Goal: Information Seeking & Learning: Check status

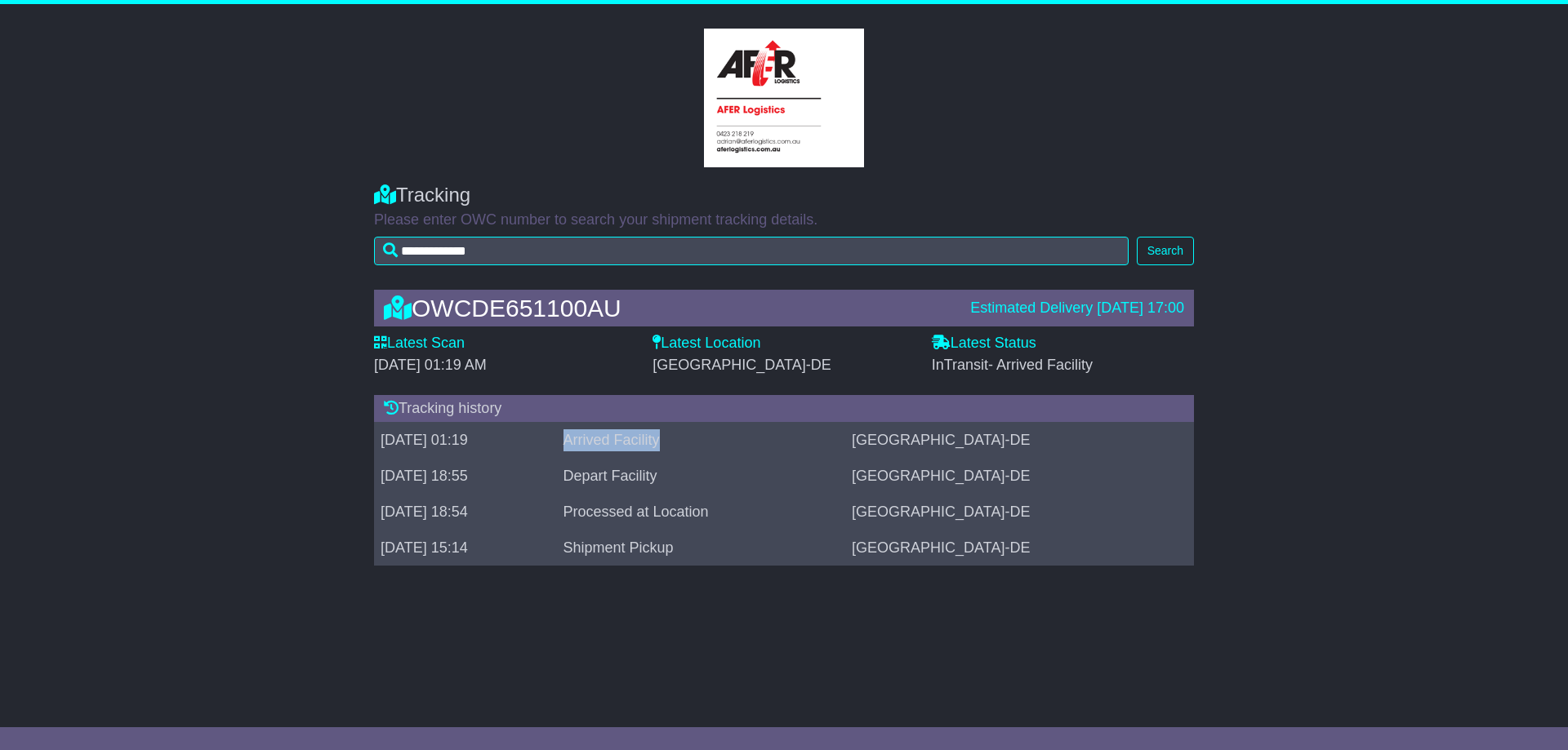
drag, startPoint x: 669, startPoint y: 440, endPoint x: 833, endPoint y: 439, distance: 164.0
click at [833, 439] on td "Arrived Facility" at bounding box center [702, 441] width 289 height 36
drag, startPoint x: 668, startPoint y: 475, endPoint x: 794, endPoint y: 471, distance: 126.1
click at [794, 471] on td "Depart Facility" at bounding box center [702, 477] width 289 height 36
drag, startPoint x: 812, startPoint y: 513, endPoint x: 647, endPoint y: 515, distance: 165.0
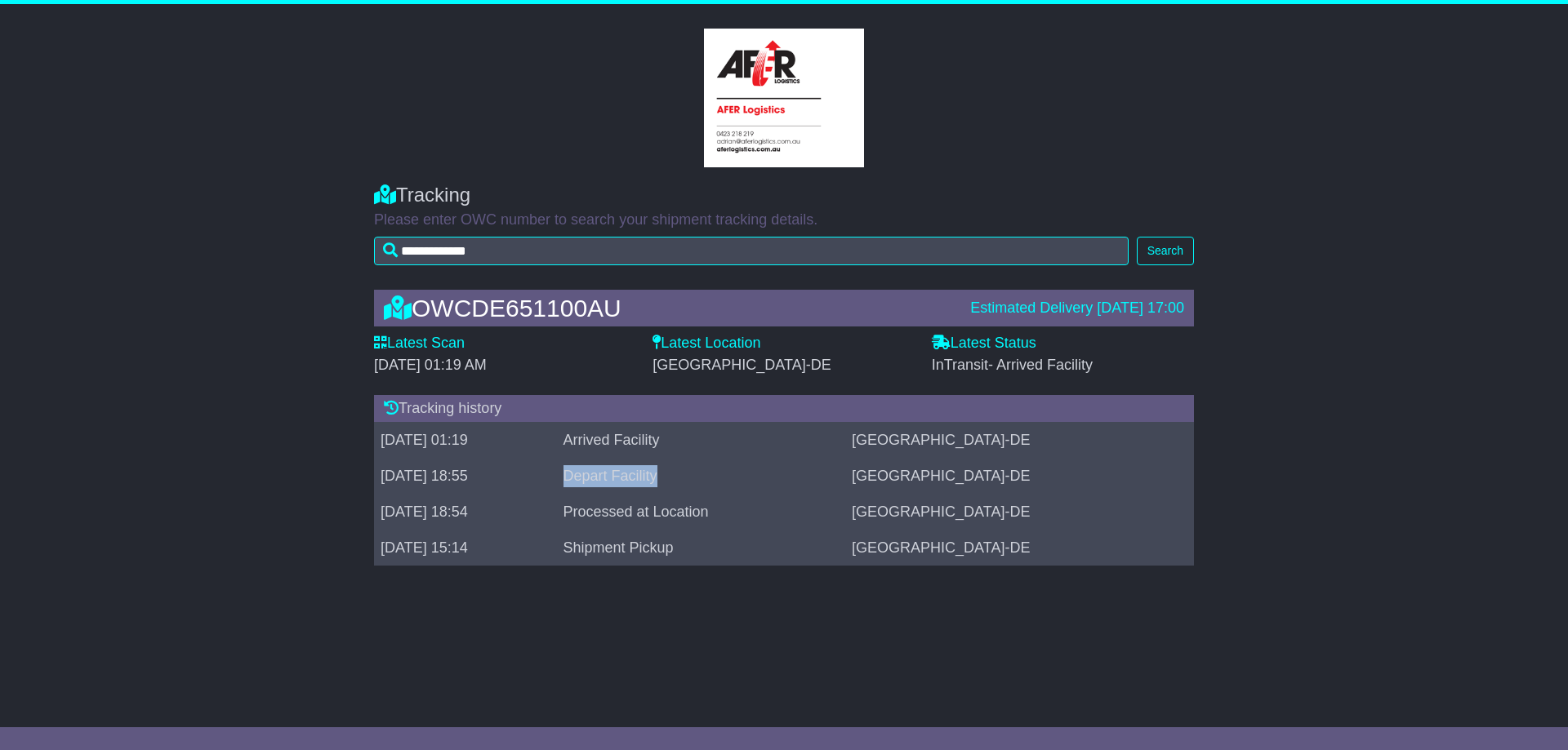
click at [647, 515] on tr "[DATE] 18:54 Processed at Location [GEOGRAPHIC_DATA]" at bounding box center [783, 512] width 820 height 36
drag, startPoint x: 667, startPoint y: 551, endPoint x: 781, endPoint y: 552, distance: 114.0
click at [781, 552] on td "Shipment Pickup" at bounding box center [702, 549] width 289 height 36
click at [640, 624] on div "**********" at bounding box center [784, 352] width 1568 height 698
click at [525, 197] on div "Tracking" at bounding box center [783, 195] width 820 height 23
